Goal: Information Seeking & Learning: Learn about a topic

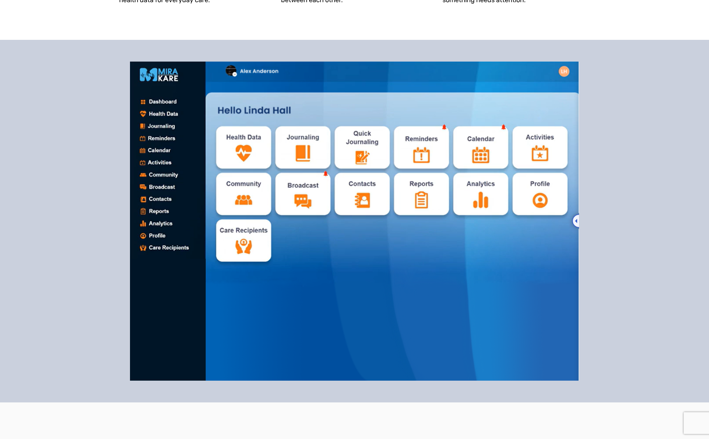
click at [691, 241] on div at bounding box center [354, 221] width 709 height 363
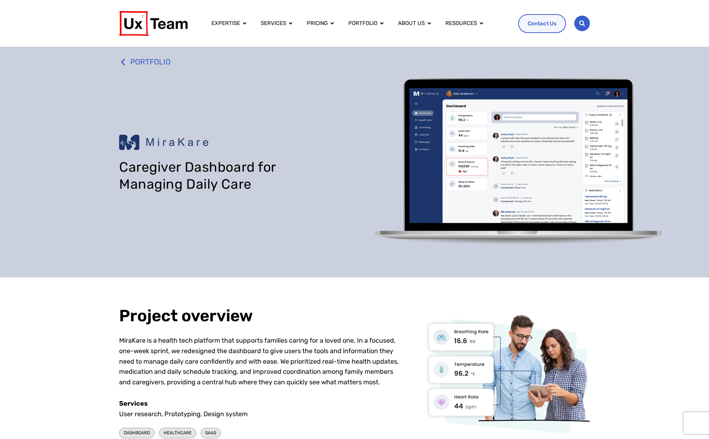
click at [580, 24] on icon "Search" at bounding box center [582, 23] width 6 height 6
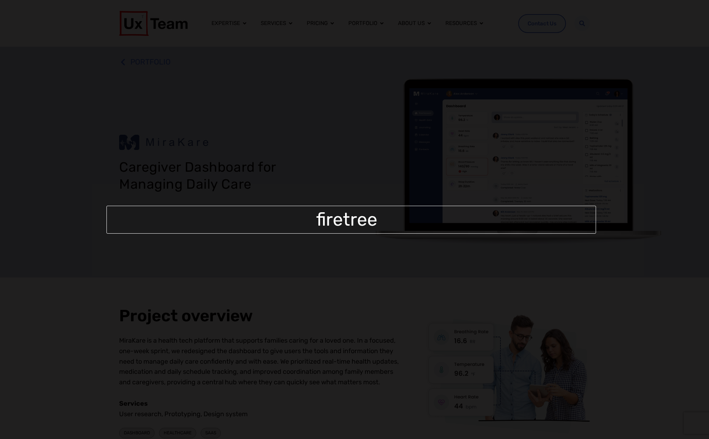
type input "firetree"
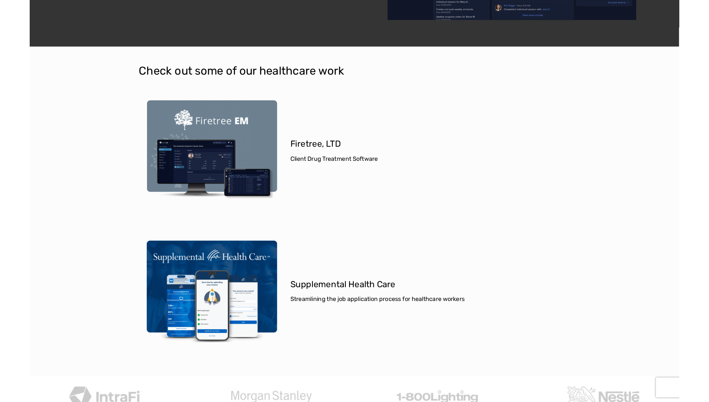
scroll to position [977, 0]
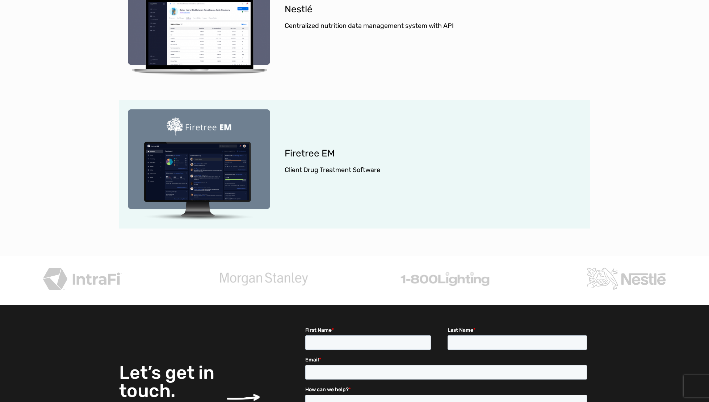
scroll to position [2548, 0]
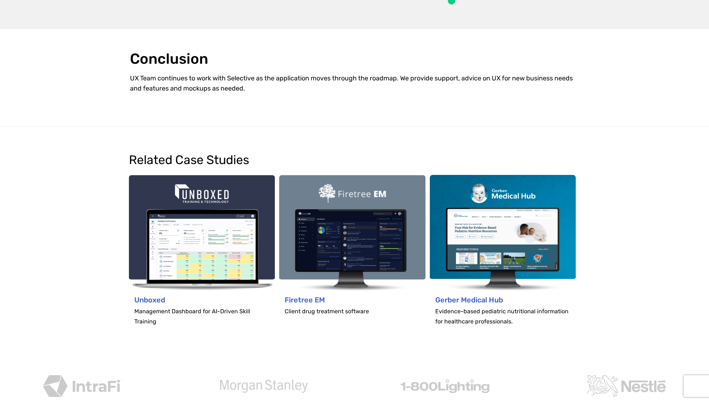
scroll to position [2127, 0]
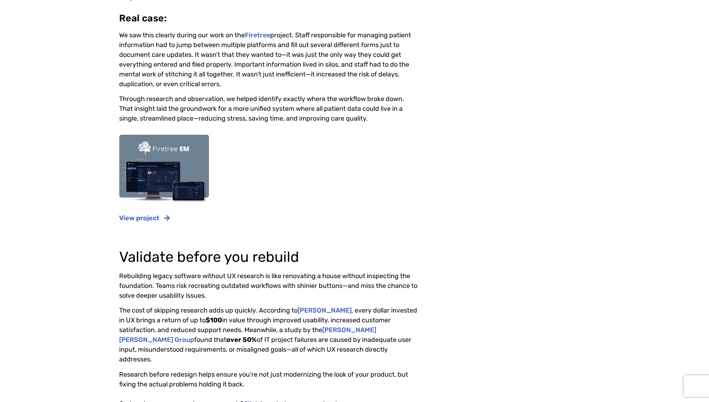
scroll to position [796, 0]
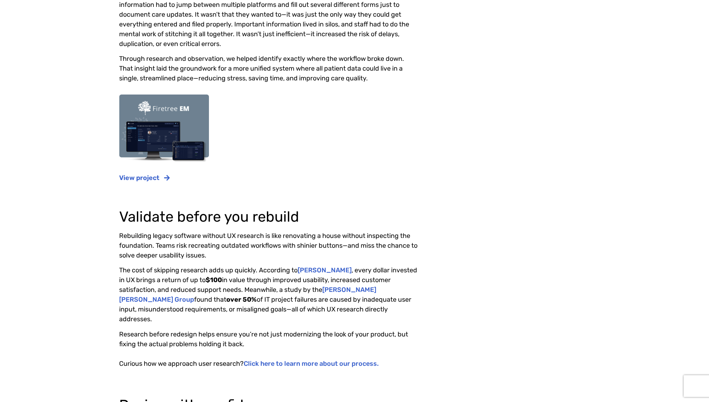
click at [278, 80] on p "Through research and observation, we helped identify exactly where the workflow…" at bounding box center [268, 68] width 298 height 29
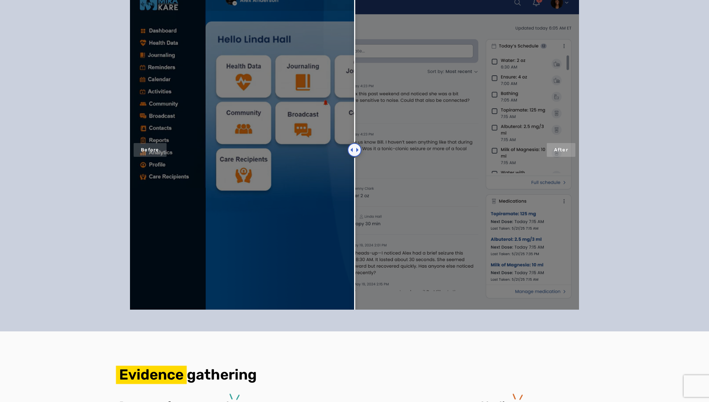
scroll to position [652, 0]
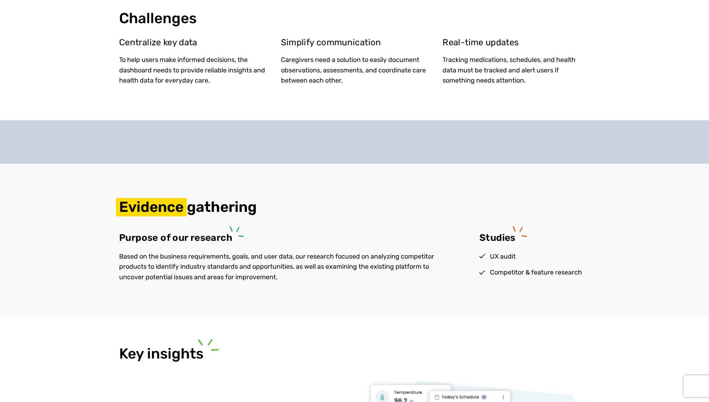
scroll to position [543, 0]
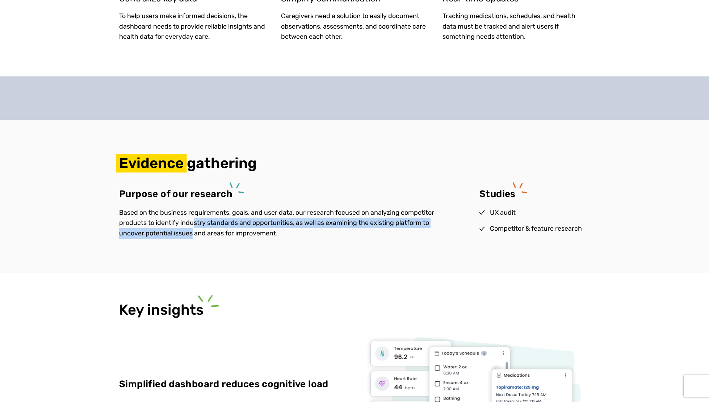
click at [193, 228] on p "Based on the business requirements, goals, and user data, our research focused …" at bounding box center [284, 222] width 331 height 31
click at [197, 221] on p "Based on the business requirements, goals, and user data, our research focused …" at bounding box center [284, 222] width 331 height 31
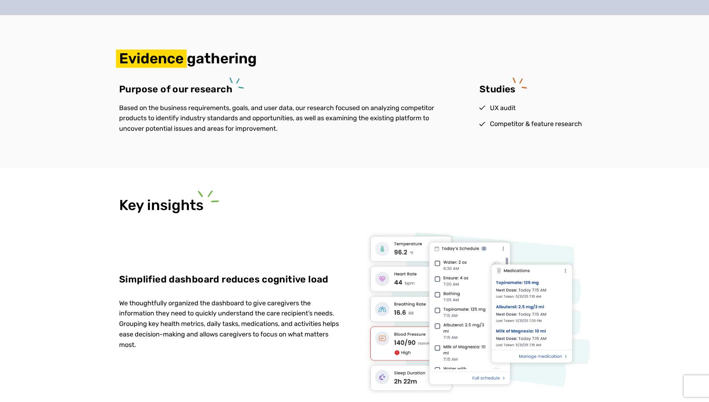
scroll to position [506, 0]
